Goal: Communication & Community: Connect with others

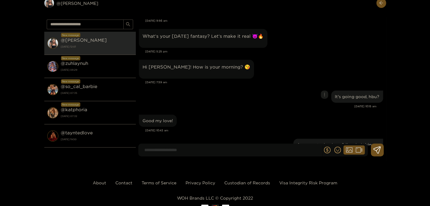
scroll to position [21883, 0]
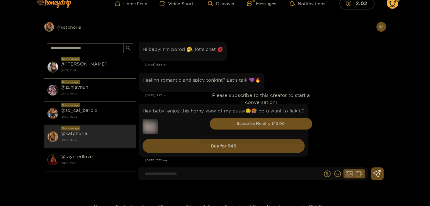
scroll to position [9, 0]
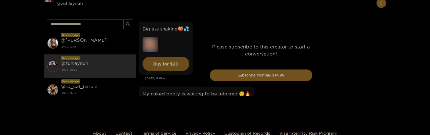
scroll to position [2421, 0]
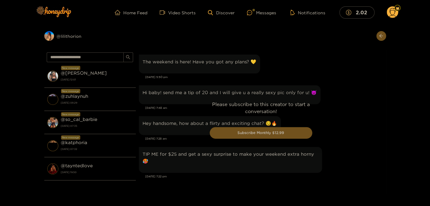
scroll to position [717, 0]
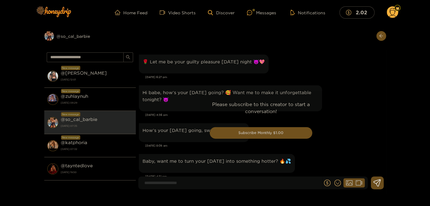
scroll to position [1549, 0]
